Goal: Find specific page/section: Find specific page/section

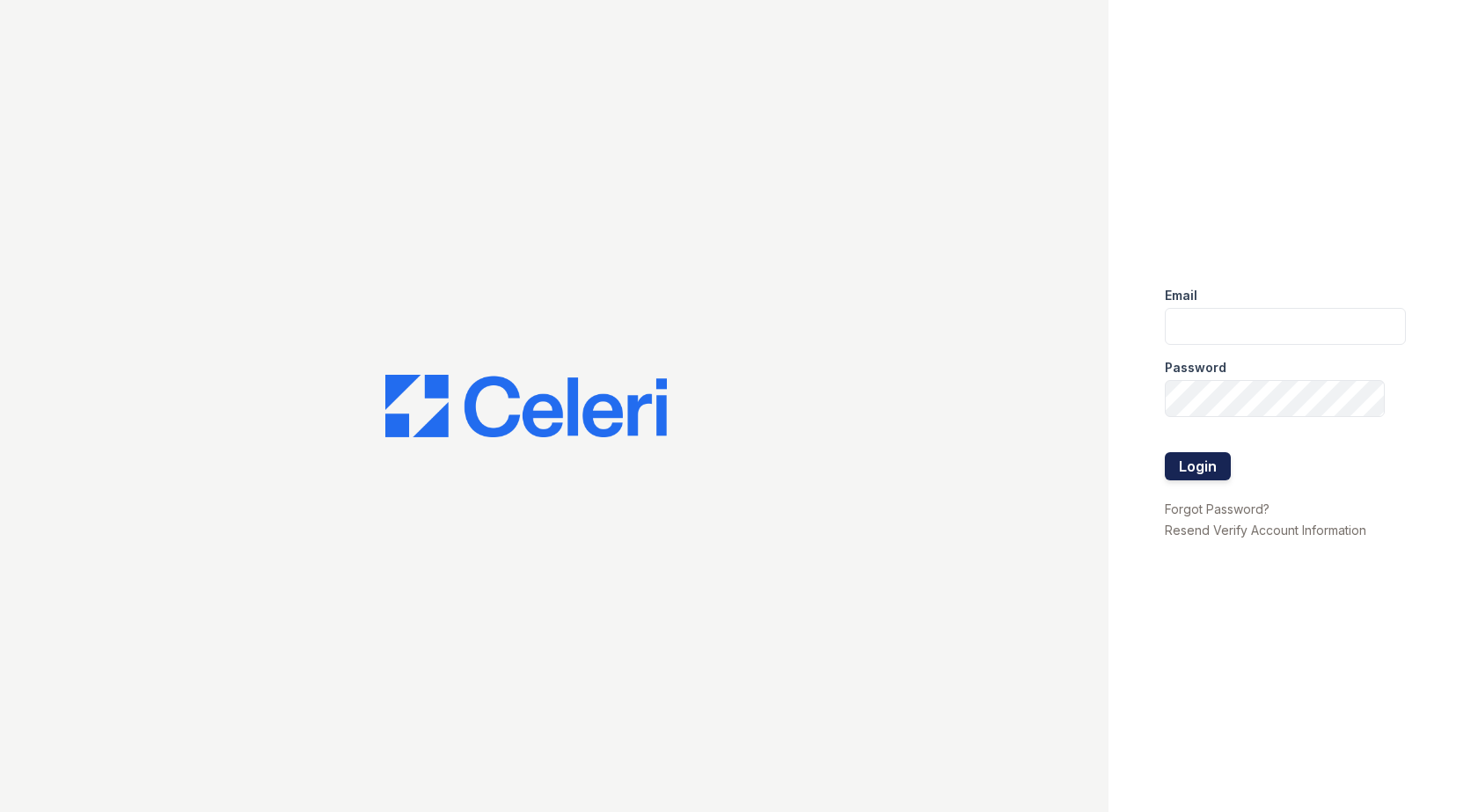
type input "[EMAIL_ADDRESS][DOMAIN_NAME]"
click at [1184, 463] on button "Login" at bounding box center [1198, 466] width 66 height 29
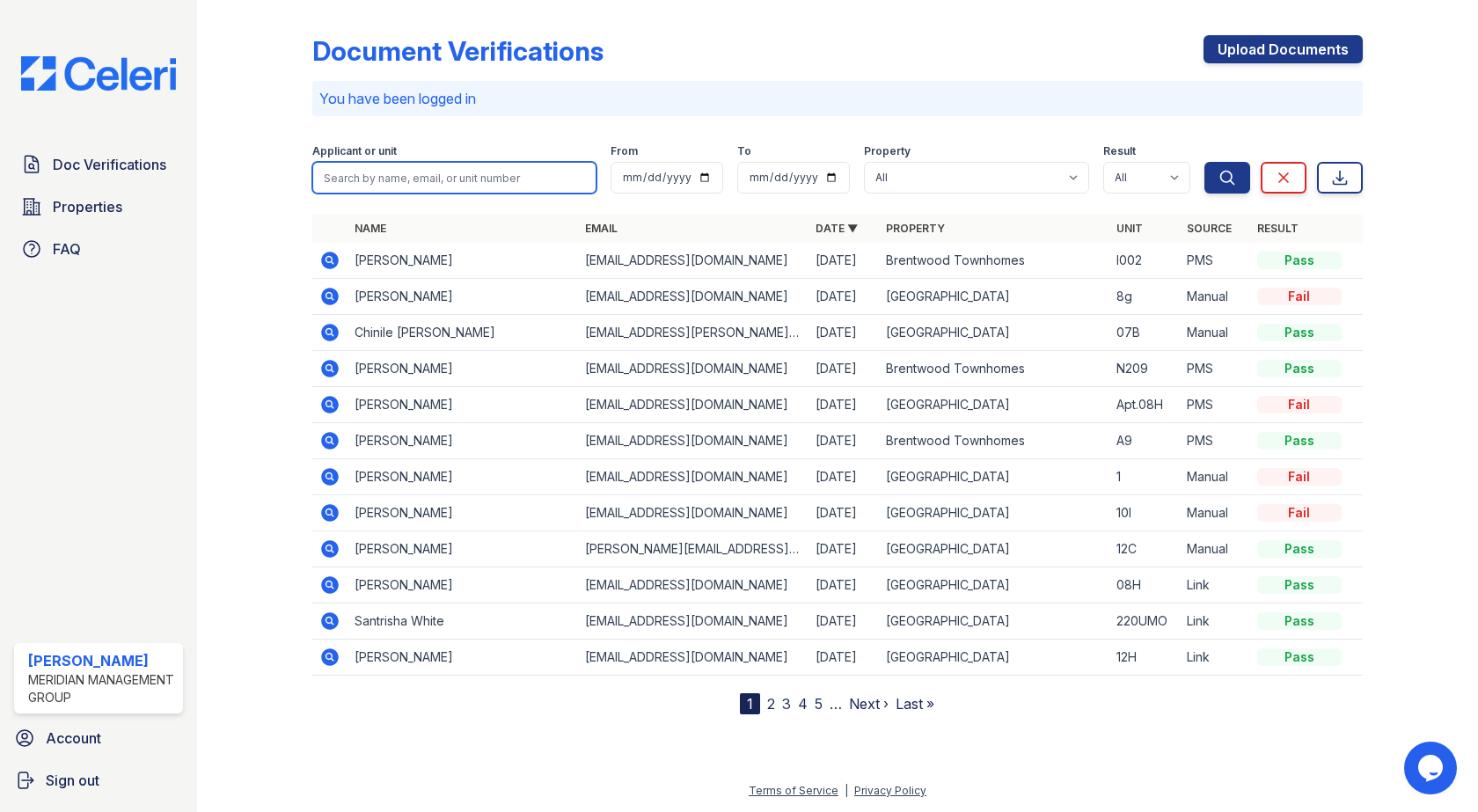
click at [448, 183] on input "search" at bounding box center [454, 178] width 284 height 31
type input "chequan"
click at [1205, 162] on button "Search" at bounding box center [1228, 178] width 46 height 31
